Goal: Information Seeking & Learning: Learn about a topic

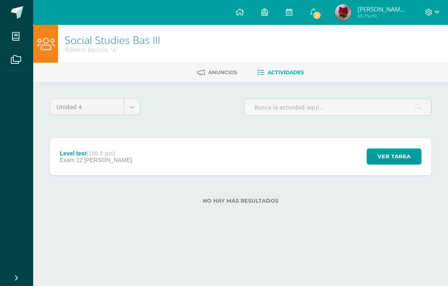
click at [391, 156] on span "Ver tarea" at bounding box center [394, 156] width 33 height 15
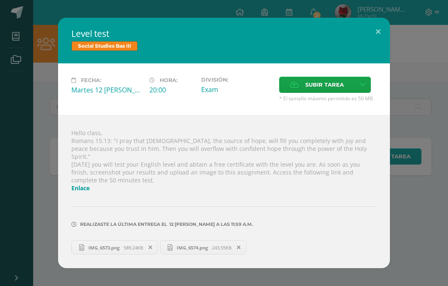
click at [80, 189] on link "Enlace" at bounding box center [80, 188] width 18 height 8
click at [81, 188] on link "Enlace" at bounding box center [80, 188] width 18 height 8
click at [85, 184] on link "Enlace" at bounding box center [80, 188] width 18 height 8
click at [83, 184] on link "Enlace" at bounding box center [80, 188] width 18 height 8
click at [375, 38] on button at bounding box center [378, 32] width 24 height 28
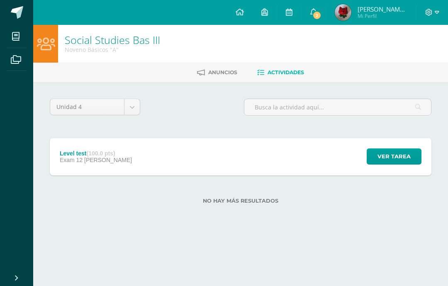
click at [398, 157] on span "Ver tarea" at bounding box center [394, 156] width 33 height 15
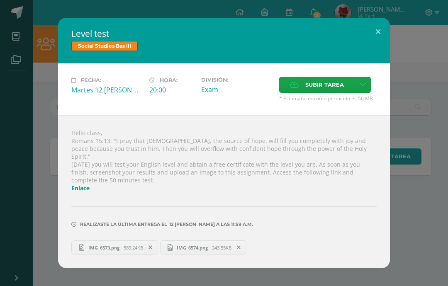
click at [90, 188] on link "Enlace" at bounding box center [80, 188] width 18 height 8
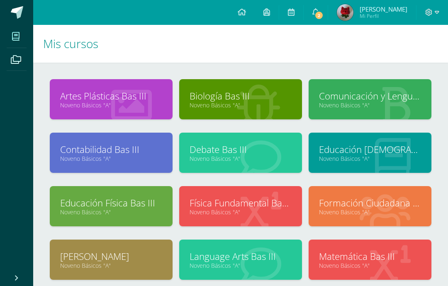
click at [352, 16] on img at bounding box center [345, 12] width 17 height 17
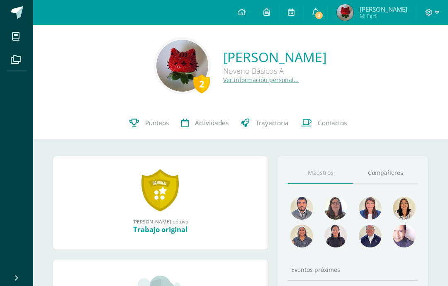
click at [397, 19] on span "Mi Perfil" at bounding box center [384, 15] width 48 height 7
click at [432, 13] on icon at bounding box center [428, 12] width 7 height 7
click at [434, 15] on span at bounding box center [432, 12] width 14 height 9
click at [380, 96] on div "2 Dulce Isabella Herrera García Noveno Básicos A Ver información personal..." at bounding box center [240, 66] width 415 height 82
click at [426, 12] on icon at bounding box center [428, 12] width 7 height 7
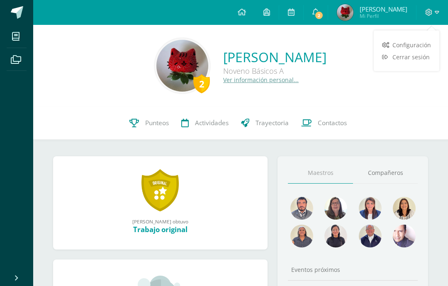
click at [373, 94] on div "2 Dulce Isabella Herrera García Noveno Básicos A Ver información personal..." at bounding box center [240, 66] width 415 height 82
click at [434, 15] on span at bounding box center [432, 12] width 14 height 9
click at [433, 12] on span at bounding box center [432, 12] width 14 height 9
click at [434, 10] on span at bounding box center [432, 12] width 14 height 9
click at [419, 56] on span "Cerrar sesión" at bounding box center [410, 57] width 37 height 8
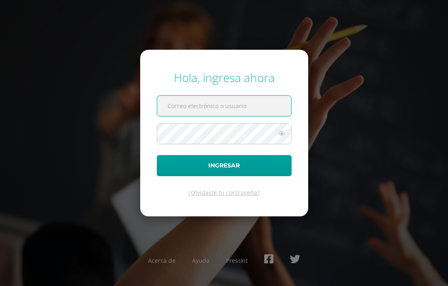
click at [242, 116] on input "text" at bounding box center [224, 106] width 134 height 20
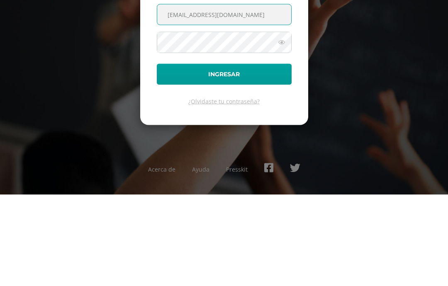
type input "[EMAIL_ADDRESS][DOMAIN_NAME]"
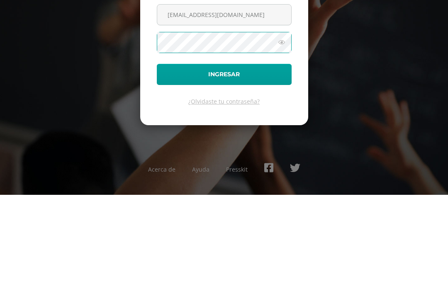
click at [280, 129] on icon at bounding box center [281, 134] width 11 height 10
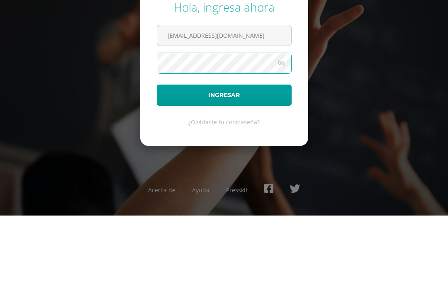
click at [242, 155] on button "Ingresar" at bounding box center [224, 165] width 135 height 21
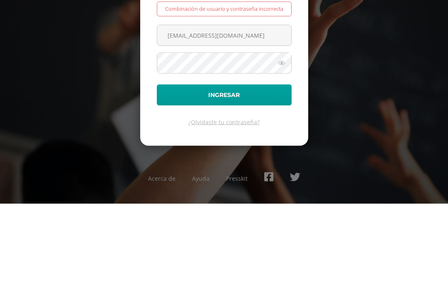
scroll to position [33, 0]
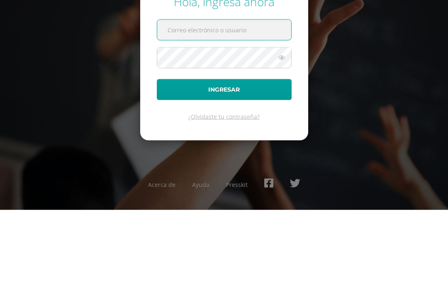
scroll to position [76, 0]
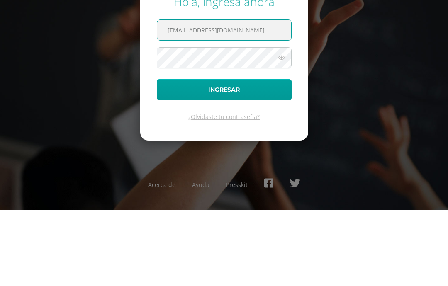
type input "angellasandoval14@colegioselshaddai.edu.gt"
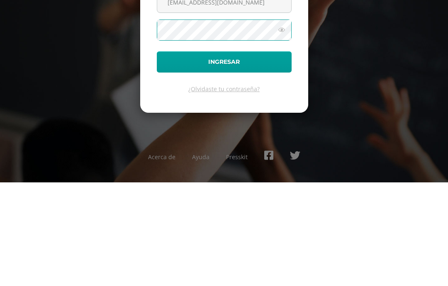
click at [283, 129] on icon at bounding box center [281, 134] width 11 height 10
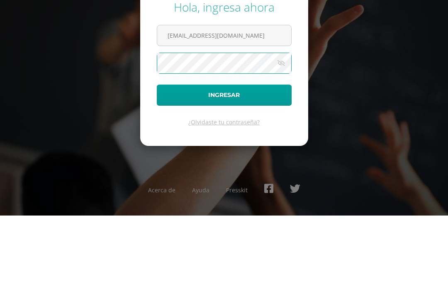
click at [229, 155] on button "Ingresar" at bounding box center [224, 165] width 135 height 21
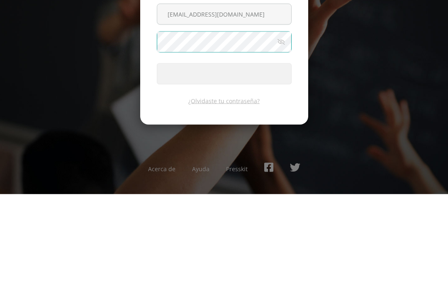
click at [246, 156] on span "submit" at bounding box center [224, 166] width 134 height 20
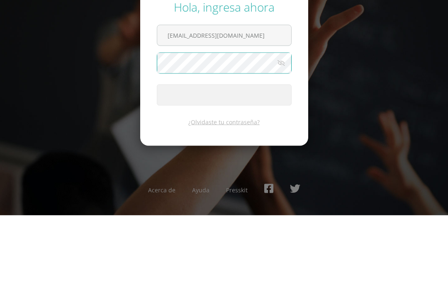
click at [400, 63] on div "Hola, ingresa ahora angellasandoval14@colegioselshaddai.edu.gt Ingresar ¿Olvida…" at bounding box center [224, 143] width 448 height 160
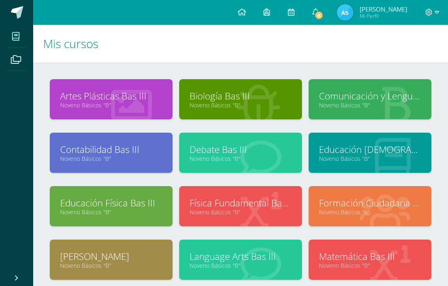
click at [373, 202] on link "Formación Ciudadana Bas III" at bounding box center [370, 203] width 102 height 13
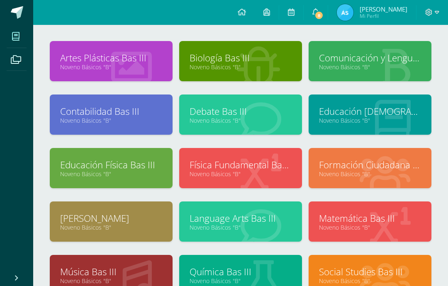
scroll to position [83, 0]
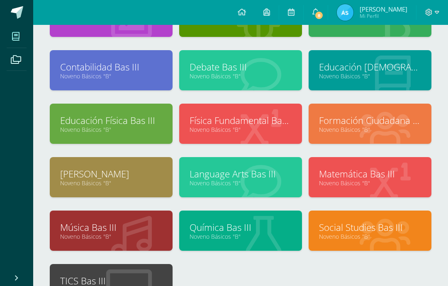
click at [362, 227] on link "Social Studies Bas III" at bounding box center [370, 227] width 102 height 13
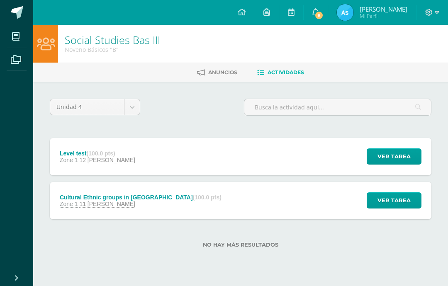
click at [395, 156] on span "Ver tarea" at bounding box center [394, 156] width 33 height 15
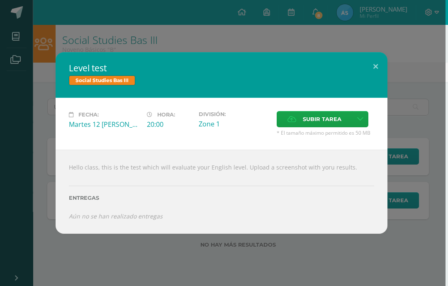
scroll to position [0, 2]
click at [384, 65] on button at bounding box center [376, 66] width 24 height 28
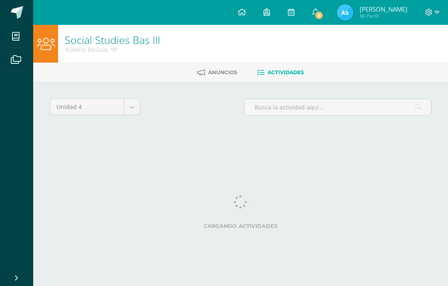
scroll to position [0, 2]
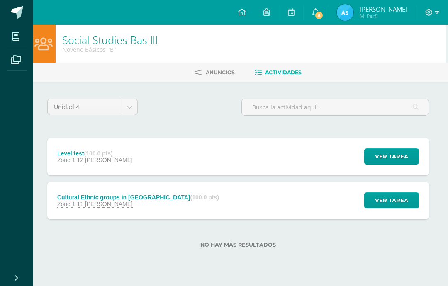
click at [395, 154] on span "Ver tarea" at bounding box center [391, 156] width 33 height 15
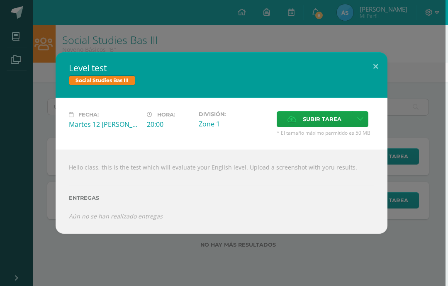
click at [429, 96] on div "Level test Social Studies Bas III Fecha: Martes 12 de Agosto Hora: 20:00 Divisi…" at bounding box center [221, 142] width 441 height 181
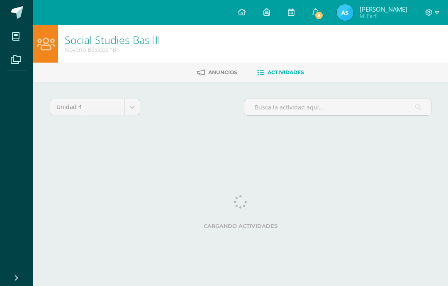
scroll to position [0, 2]
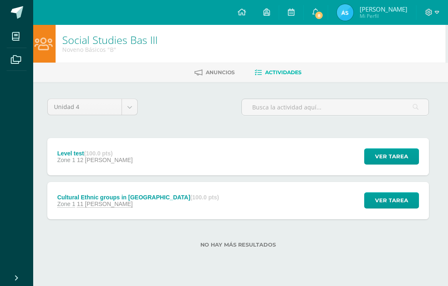
click at [401, 202] on span "Ver tarea" at bounding box center [391, 200] width 33 height 15
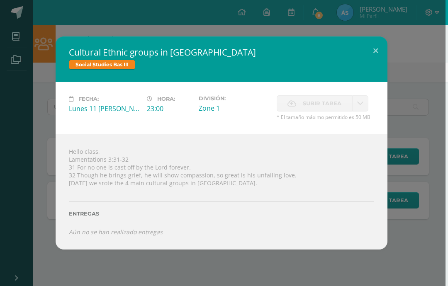
click at [377, 54] on button at bounding box center [376, 51] width 24 height 28
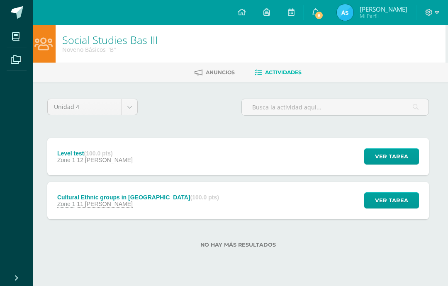
click at [390, 158] on span "Ver tarea" at bounding box center [391, 156] width 33 height 15
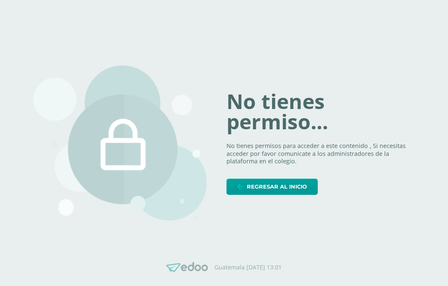
click at [274, 195] on span "Regresar al inicio" at bounding box center [277, 186] width 60 height 15
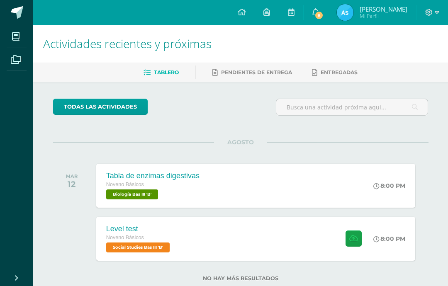
click at [247, 235] on div "Level test Noveno Básicos Social Studies Bas III 'B' 8:00 PM Level test Social …" at bounding box center [255, 239] width 319 height 44
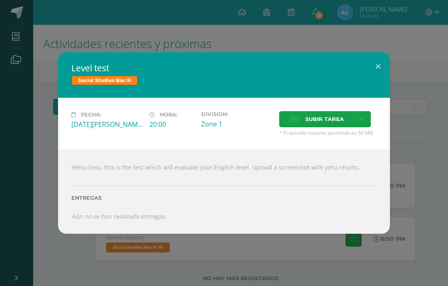
click at [421, 59] on div "Level test Social Studies Bas III Fecha: [DATE][PERSON_NAME] Hora: 20:00 Divisi…" at bounding box center [223, 142] width 441 height 181
